Goal: Book appointment/travel/reservation

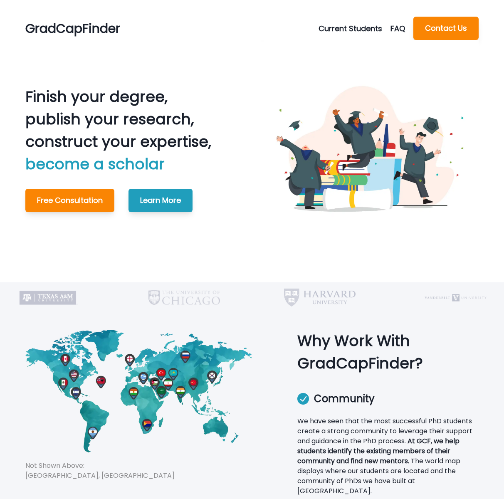
click at [350, 29] on button "Current Students" at bounding box center [355, 28] width 72 height 11
click at [352, 46] on button "Schedule Meeting" at bounding box center [366, 48] width 92 height 15
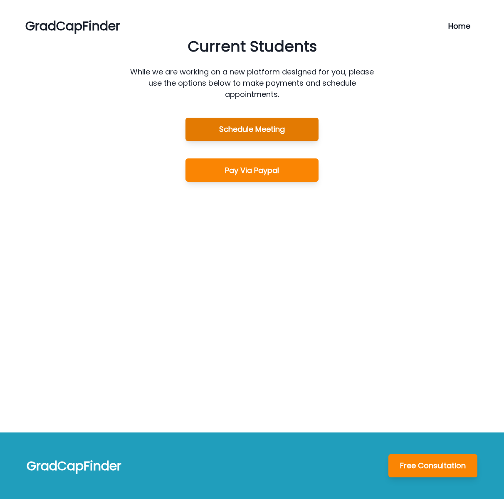
click at [293, 133] on button "Schedule Meeting" at bounding box center [252, 129] width 133 height 23
click at [250, 132] on button "Schedule Meeting" at bounding box center [252, 129] width 133 height 23
